Goal: Task Accomplishment & Management: Manage account settings

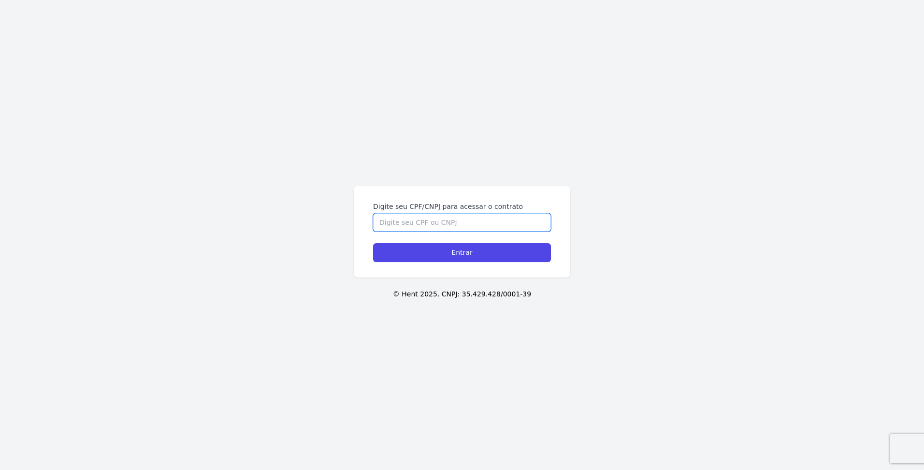
click at [494, 222] on input "Digite seu CPF/CNPJ para acessar o contrato" at bounding box center [462, 222] width 178 height 18
click at [435, 229] on input "9743368" at bounding box center [462, 222] width 178 height 18
type input "97433683704"
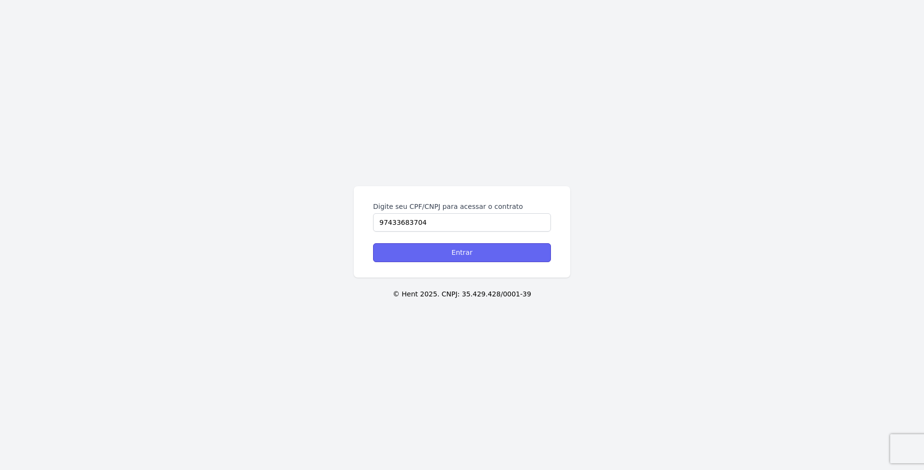
click at [463, 250] on input "Entrar" at bounding box center [462, 252] width 178 height 19
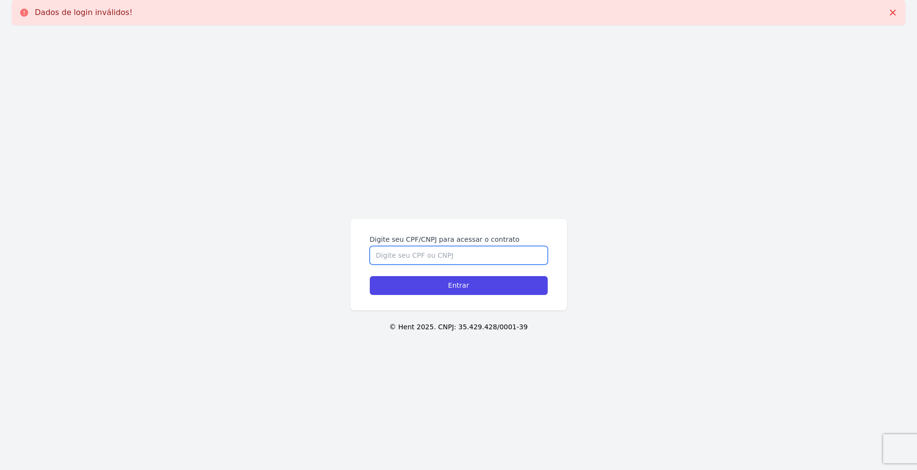
click at [462, 254] on input "Digite seu CPF/CNPJ para acessar o contrato" at bounding box center [459, 255] width 178 height 18
type input "97433683704"
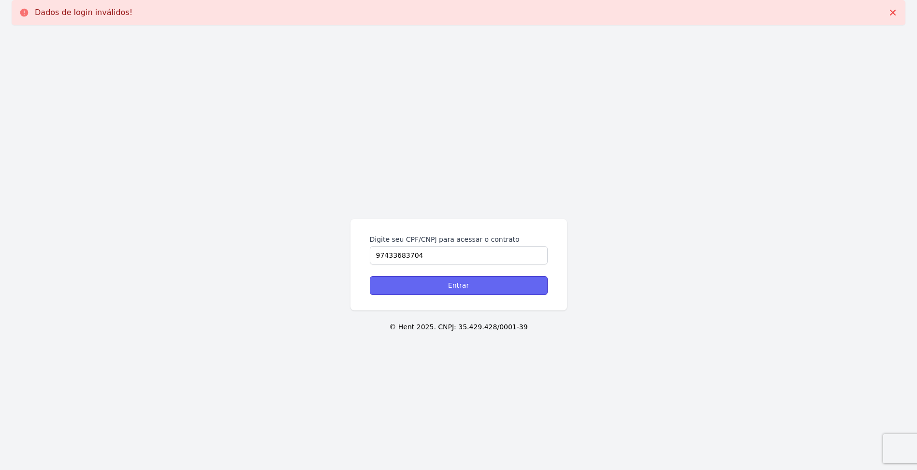
click at [465, 282] on input "Entrar" at bounding box center [459, 285] width 178 height 19
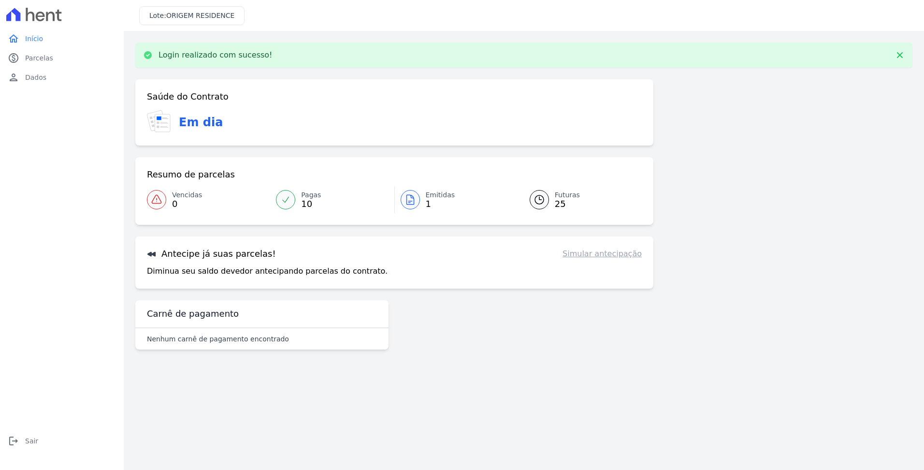
click at [435, 192] on span "Emitidas" at bounding box center [440, 195] width 29 height 10
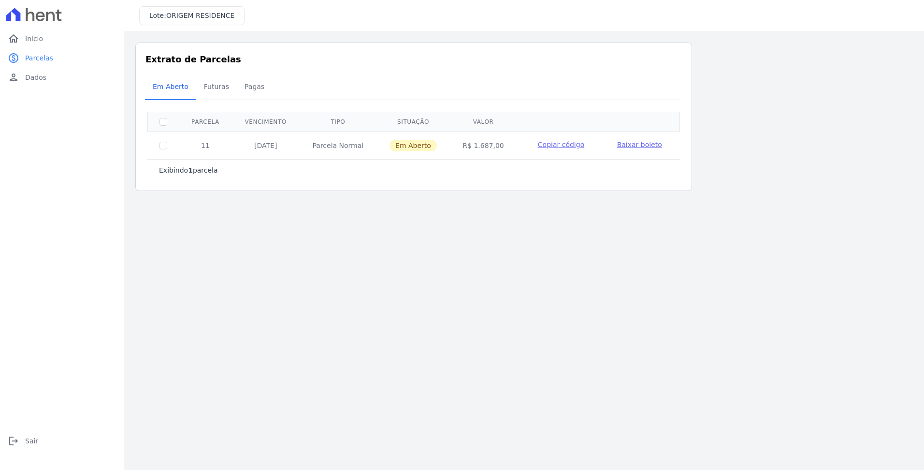
click at [633, 145] on span "Baixar boleto" at bounding box center [639, 145] width 45 height 8
click at [32, 36] on span "Início" at bounding box center [34, 39] width 18 height 10
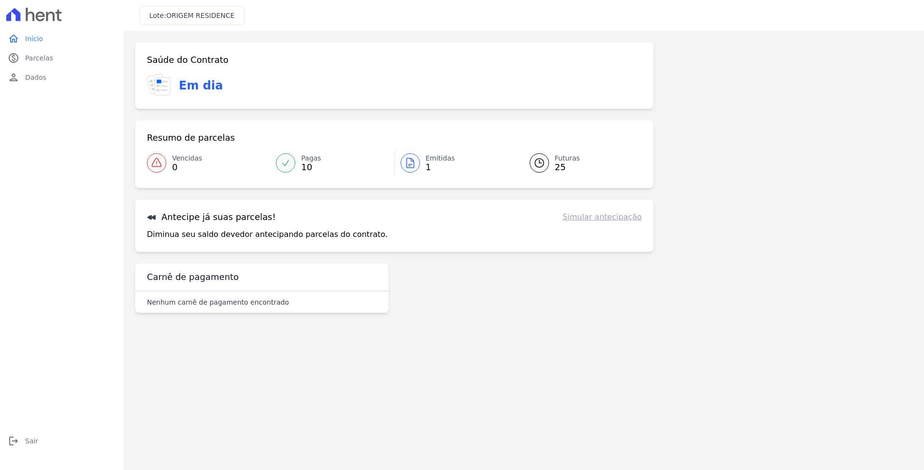
click at [300, 156] on link "Pagas 10" at bounding box center [332, 162] width 124 height 27
